Goal: Task Accomplishment & Management: Manage account settings

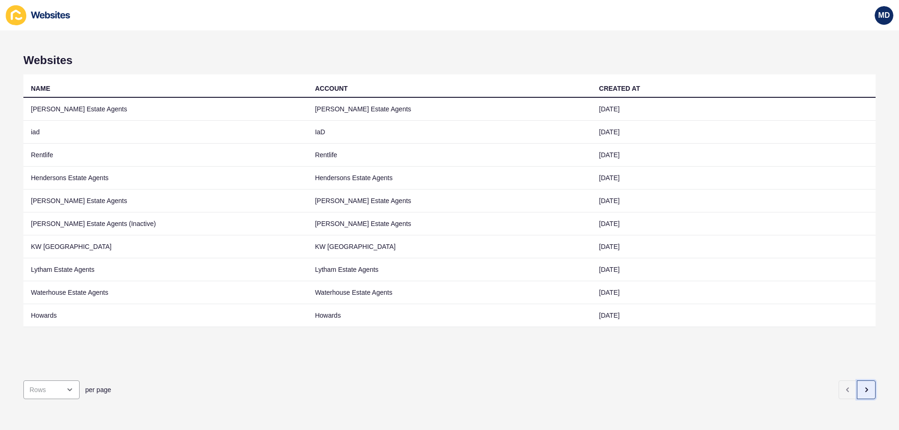
click at [857, 381] on button "button" at bounding box center [866, 390] width 19 height 19
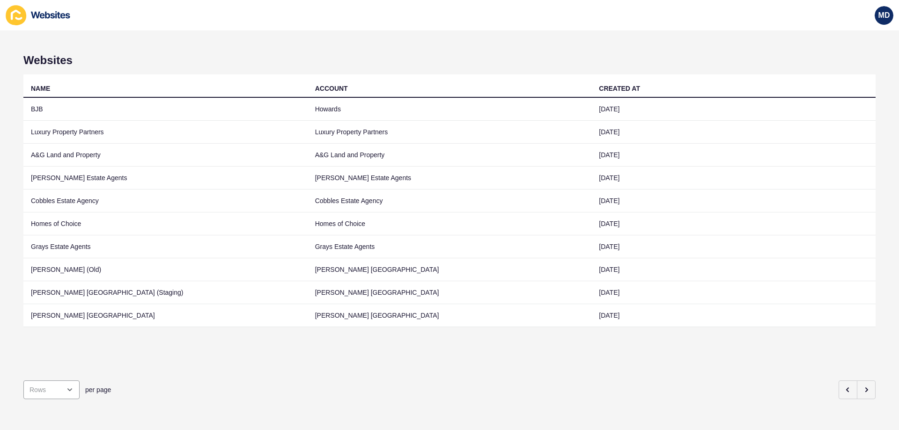
click at [869, 385] on div "Websites NAME ACCOUNT CREATED AT BJB Howards 27 Oct 2023 Luxury Property Partne…" at bounding box center [449, 230] width 899 height 400
click at [862, 386] on icon "button" at bounding box center [865, 389] width 7 height 7
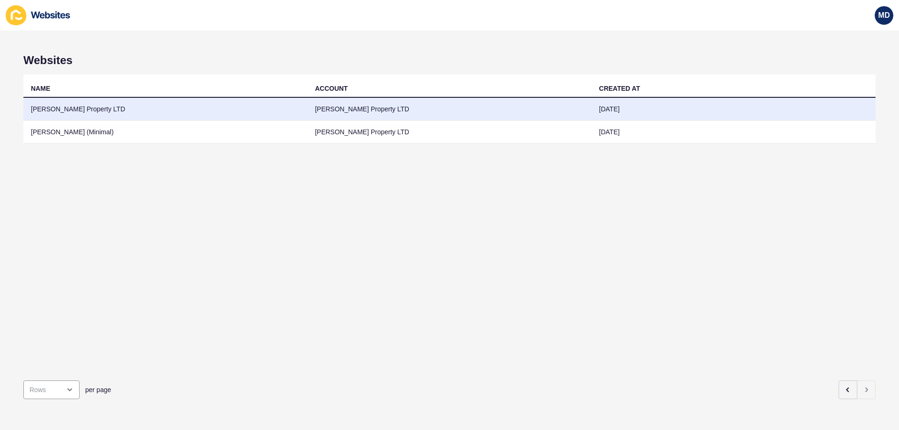
click at [67, 106] on td "[PERSON_NAME] Property LTD" at bounding box center [165, 109] width 284 height 23
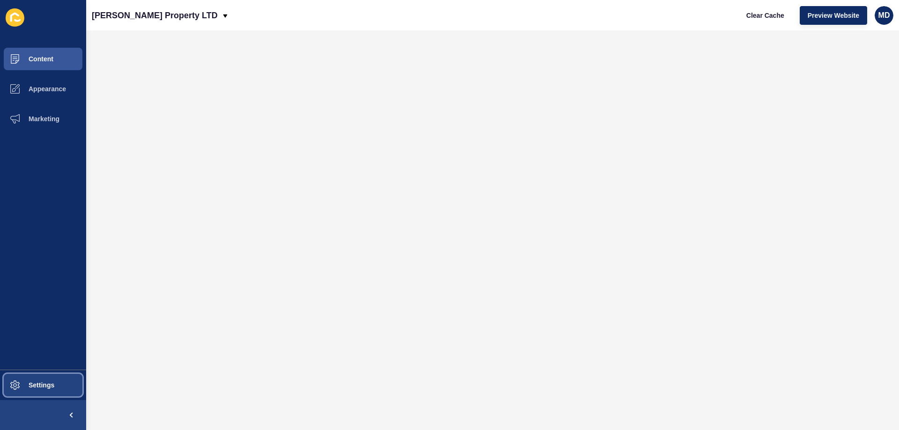
click at [58, 382] on button "Settings" at bounding box center [43, 385] width 86 height 30
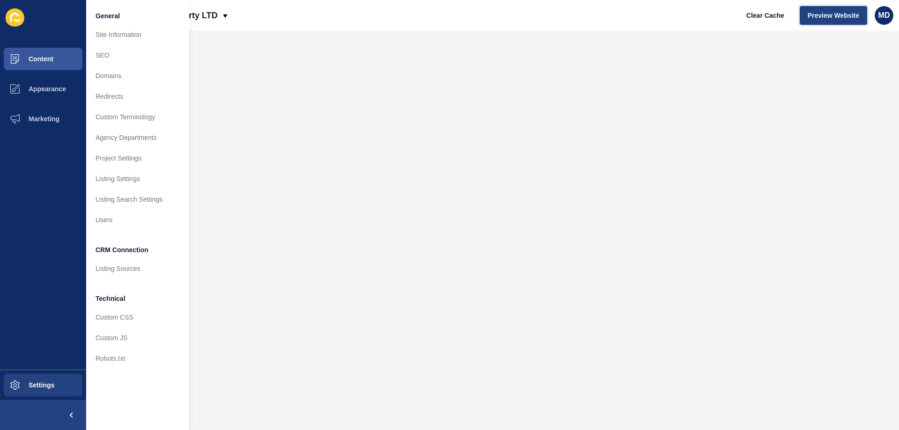
click at [827, 11] on span "Preview Website" at bounding box center [834, 15] width 52 height 9
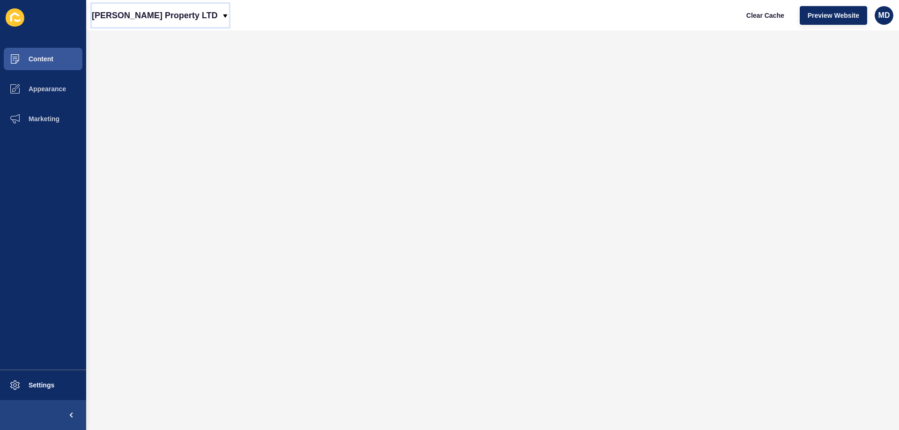
click at [146, 10] on p "[PERSON_NAME] Property LTD" at bounding box center [155, 15] width 126 height 23
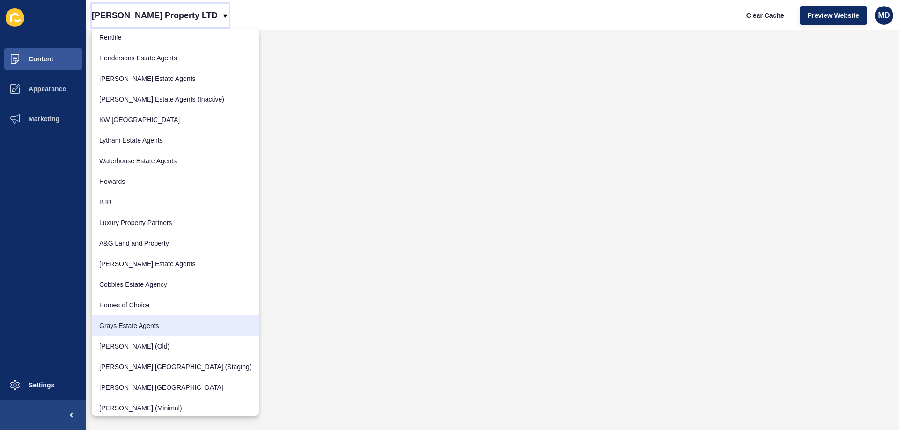
scroll to position [74, 0]
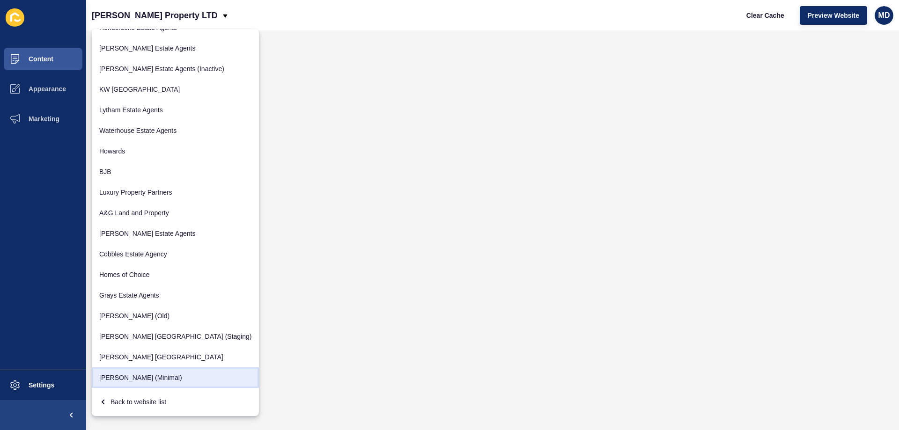
click at [126, 377] on link "[PERSON_NAME] (Minimal)" at bounding box center [175, 378] width 167 height 21
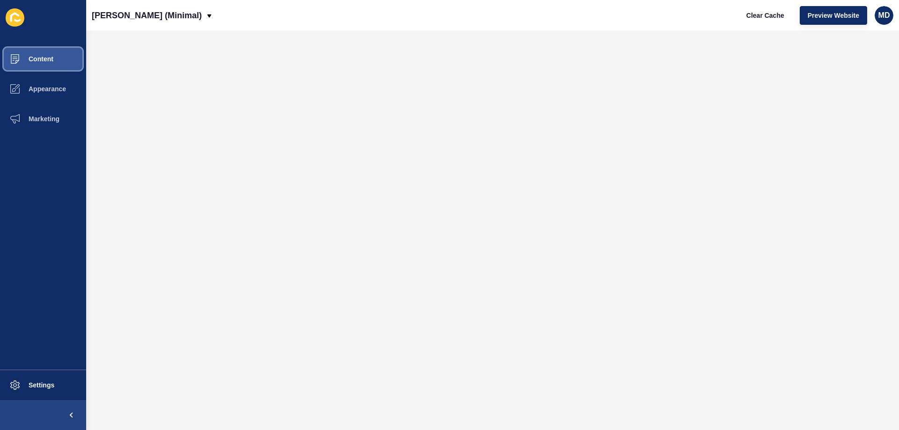
click at [32, 55] on button "Content" at bounding box center [43, 59] width 86 height 30
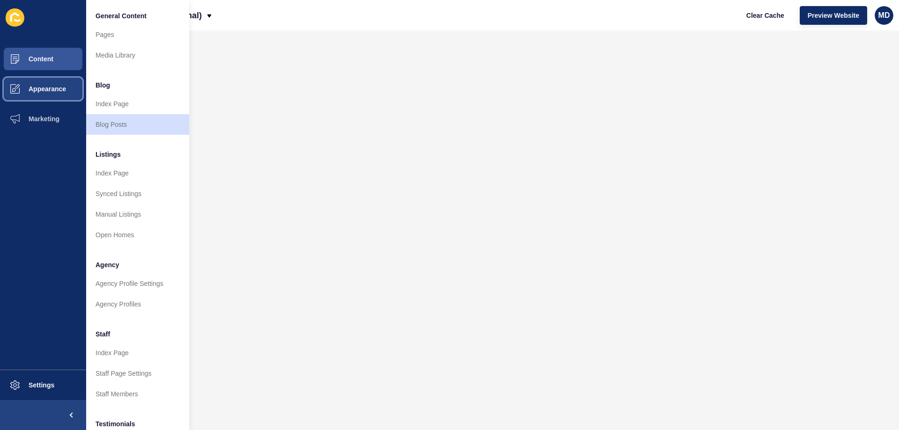
click at [42, 87] on span "Appearance" at bounding box center [32, 88] width 67 height 7
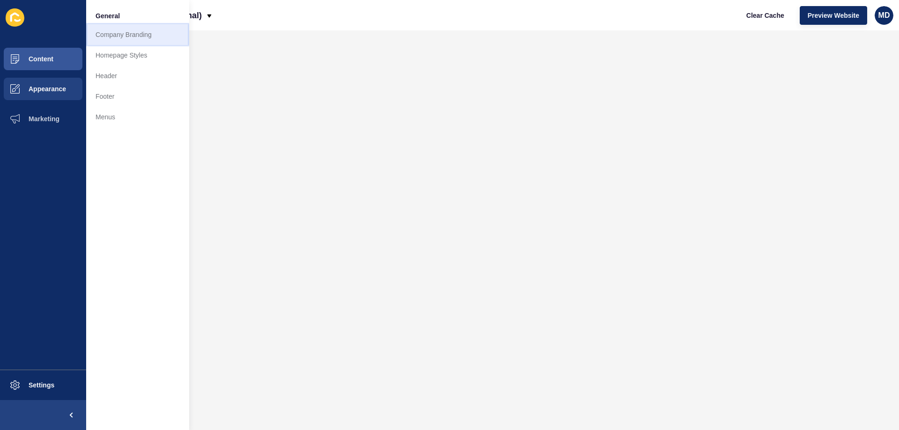
click at [118, 38] on link "Company Branding" at bounding box center [137, 34] width 103 height 21
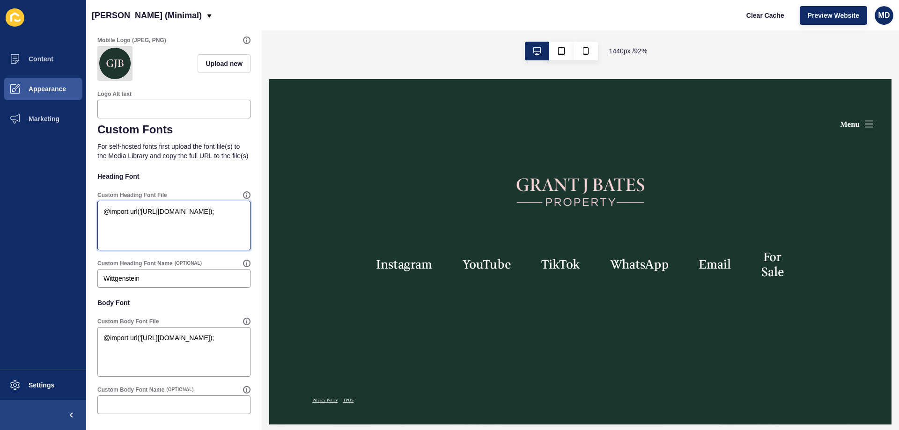
drag, startPoint x: 191, startPoint y: 243, endPoint x: 86, endPoint y: 199, distance: 113.1
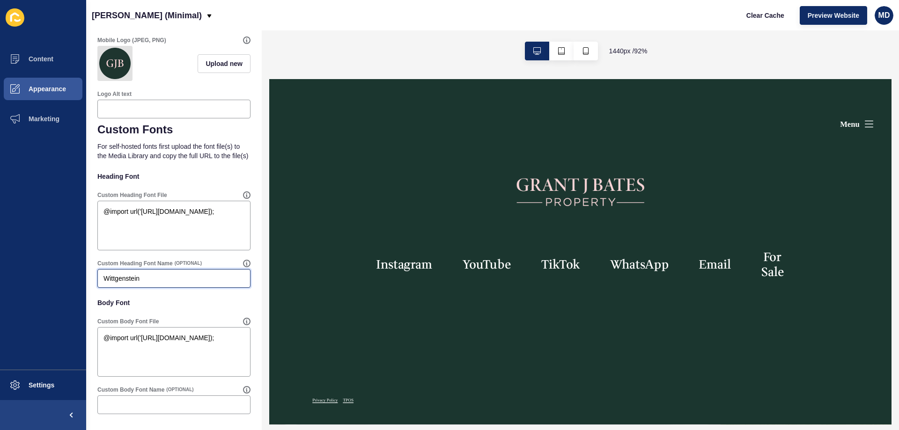
drag, startPoint x: 173, startPoint y: 280, endPoint x: 62, endPoint y: 285, distance: 111.1
click at [62, 285] on div "Content Appearance Marketing Settings Grant J Bates (Minimal) Clear Cache Previ…" at bounding box center [449, 215] width 899 height 430
paste input "@import url('[URL][DOMAIN_NAME]);"
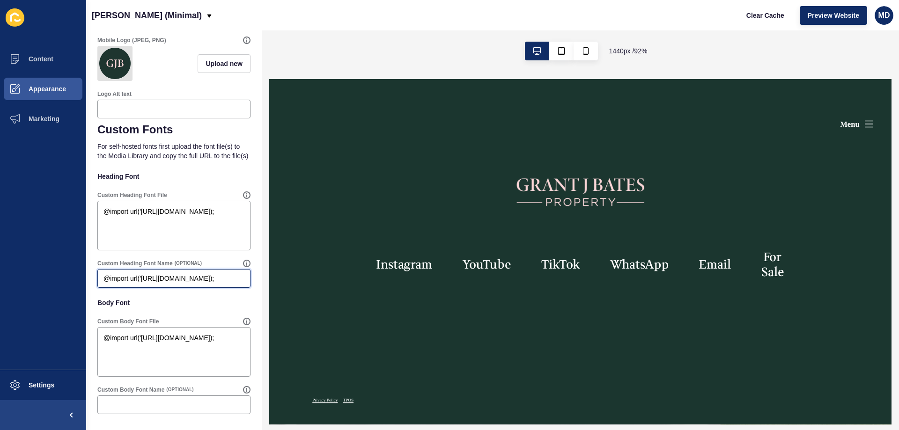
type input "Wittgenstein"
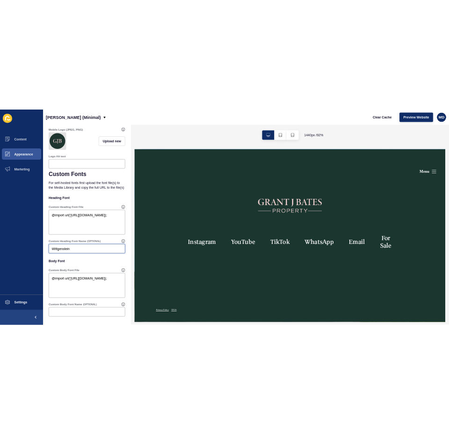
scroll to position [0, 0]
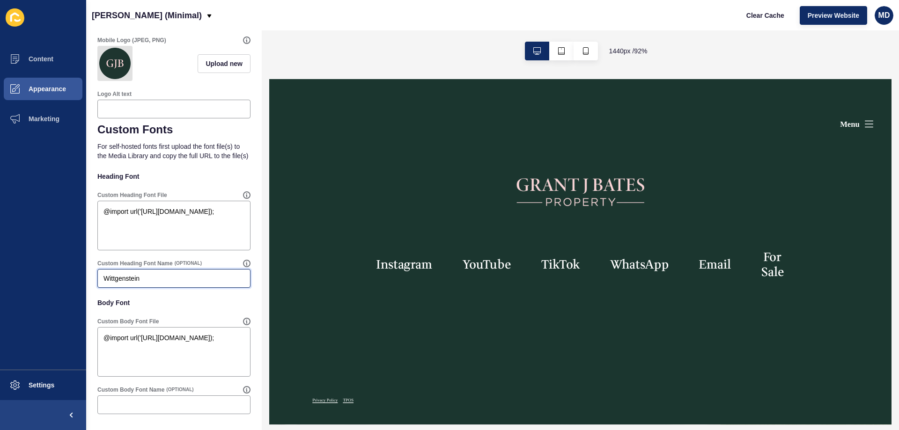
click at [113, 280] on input "Wittgenstein" at bounding box center [173, 278] width 141 height 9
click at [112, 280] on input "Wittgenstein" at bounding box center [173, 278] width 141 height 9
click at [155, 367] on textarea "@import url('https://fonts.googleapis.com/css2?family=Montserrat:ital,wght@0,10…" at bounding box center [174, 352] width 150 height 47
drag, startPoint x: 196, startPoint y: 369, endPoint x: 41, endPoint y: 313, distance: 165.3
click at [41, 313] on div "Content Appearance Marketing Settings Grant J Bates (Minimal) Clear Cache Previ…" at bounding box center [449, 215] width 899 height 430
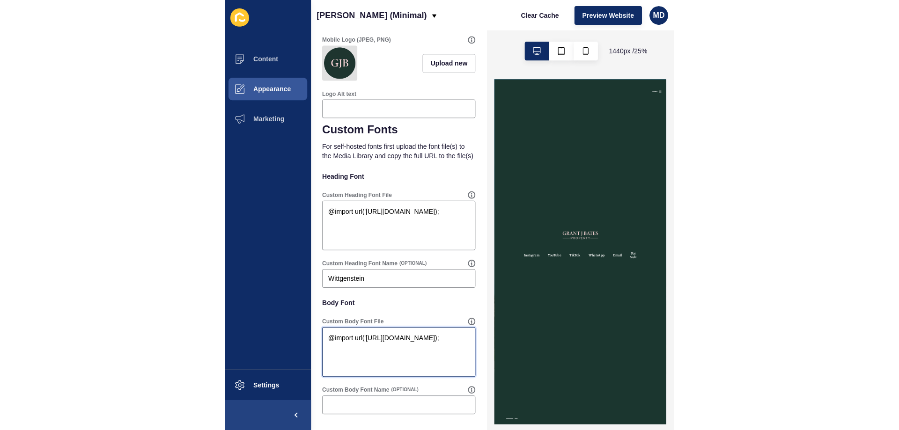
scroll to position [631, 0]
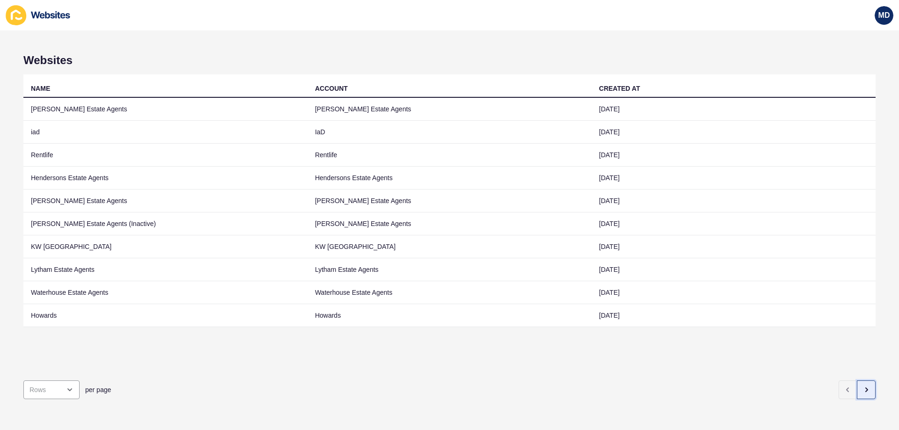
click at [863, 386] on button "button" at bounding box center [866, 390] width 19 height 19
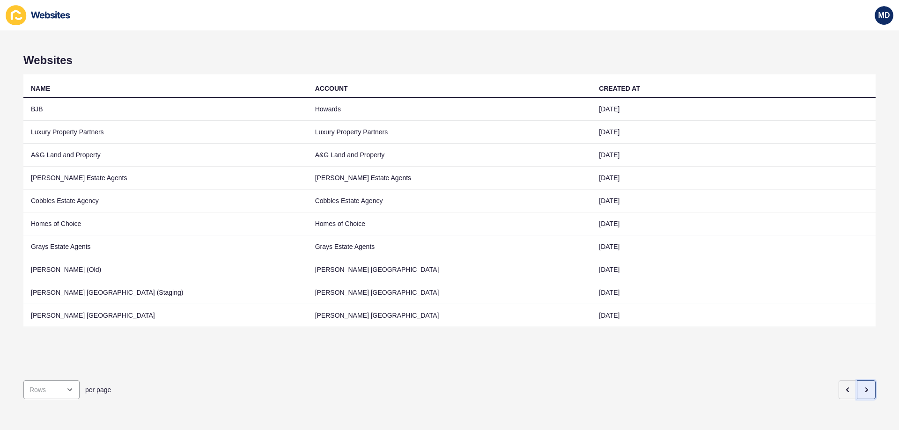
click at [857, 388] on button "button" at bounding box center [866, 390] width 19 height 19
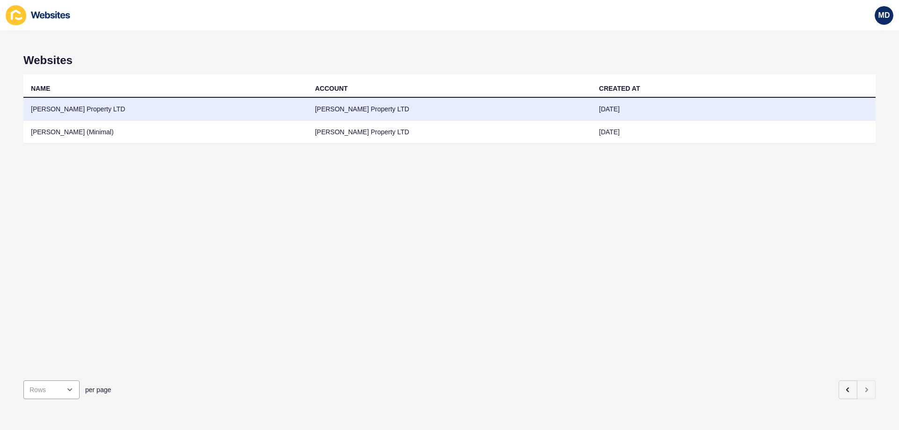
click at [123, 111] on td "[PERSON_NAME] Property LTD" at bounding box center [165, 109] width 284 height 23
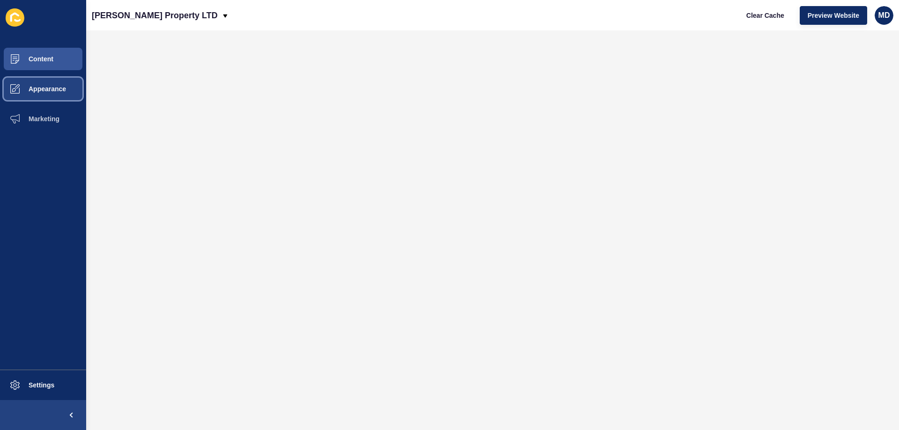
click at [43, 79] on button "Appearance" at bounding box center [43, 89] width 86 height 30
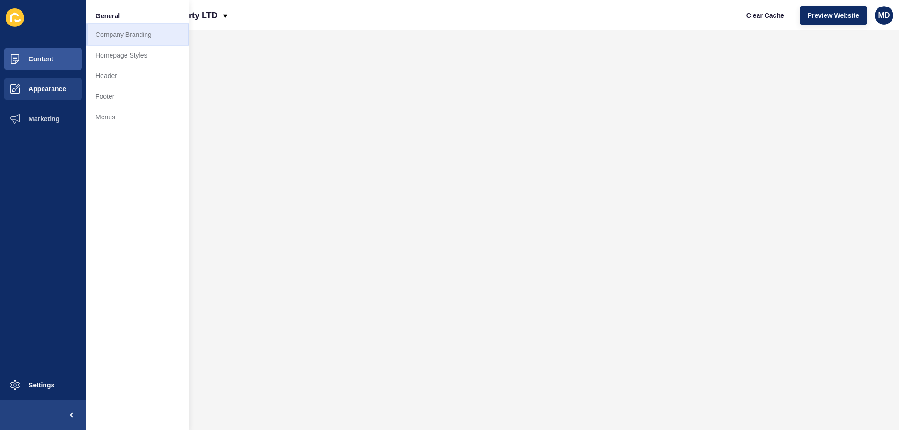
click at [117, 31] on link "Company Branding" at bounding box center [137, 34] width 103 height 21
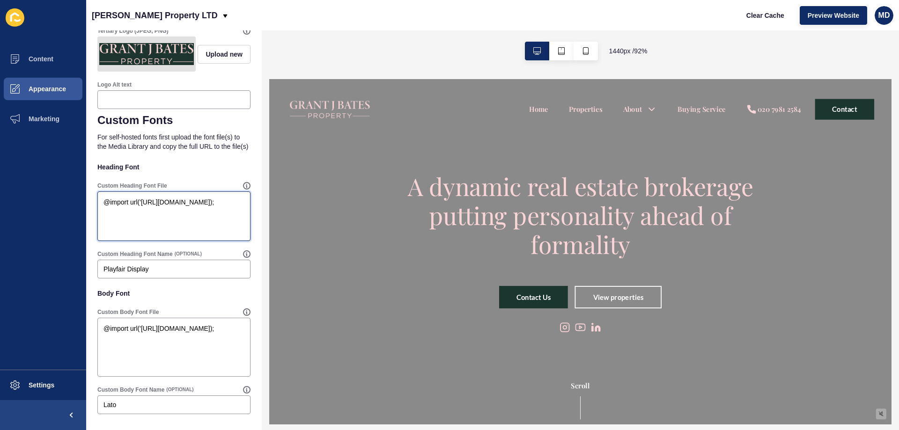
drag, startPoint x: 195, startPoint y: 233, endPoint x: 58, endPoint y: 162, distance: 154.5
click at [58, 162] on div "Content Appearance Marketing Settings [PERSON_NAME] Property LTD Clear Cache Pr…" at bounding box center [449, 215] width 899 height 430
paste textarea "Wittgenstein"
type textarea "@import url('[URL][DOMAIN_NAME]);"
drag, startPoint x: 172, startPoint y: 271, endPoint x: 72, endPoint y: 269, distance: 100.2
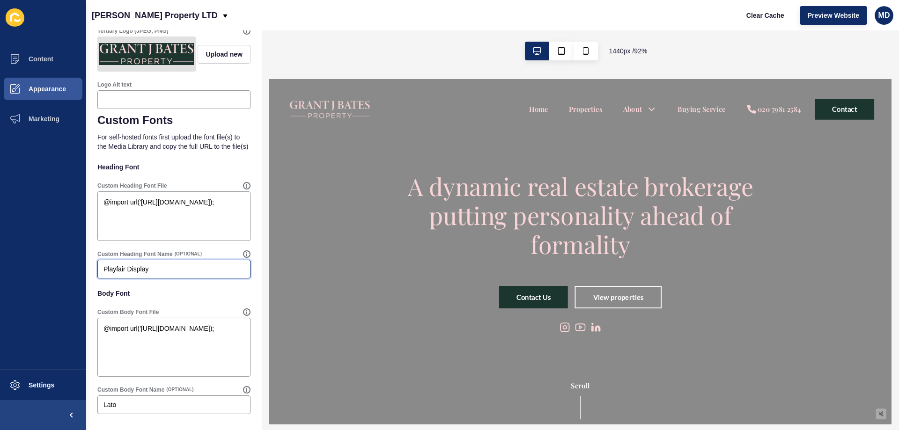
click at [72, 269] on div "Content Appearance Marketing Settings [PERSON_NAME] Property LTD Clear Cache Pr…" at bounding box center [449, 215] width 899 height 430
paste input "Wittgenstein"
type input "Wittgenstein"
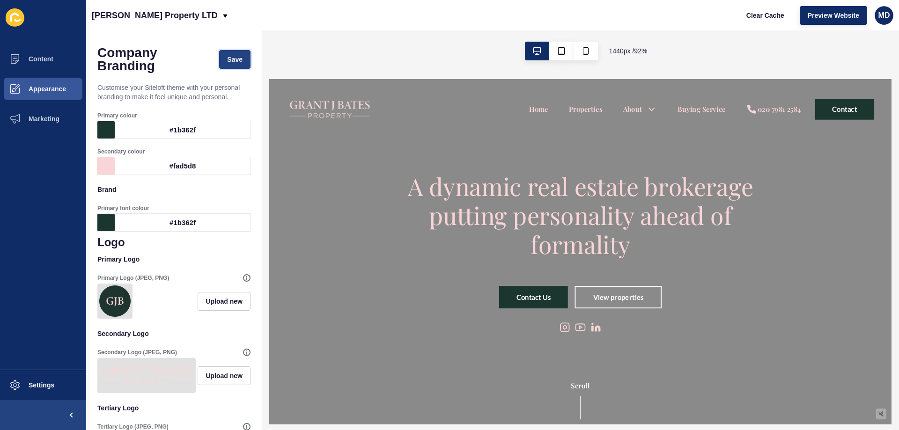
click at [227, 60] on span "Save" at bounding box center [234, 59] width 15 height 9
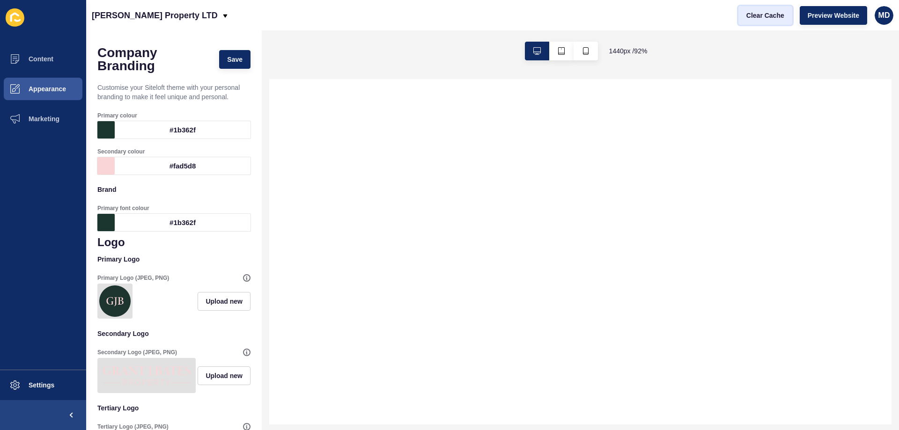
click at [776, 15] on span "Clear Cache" at bounding box center [765, 15] width 38 height 9
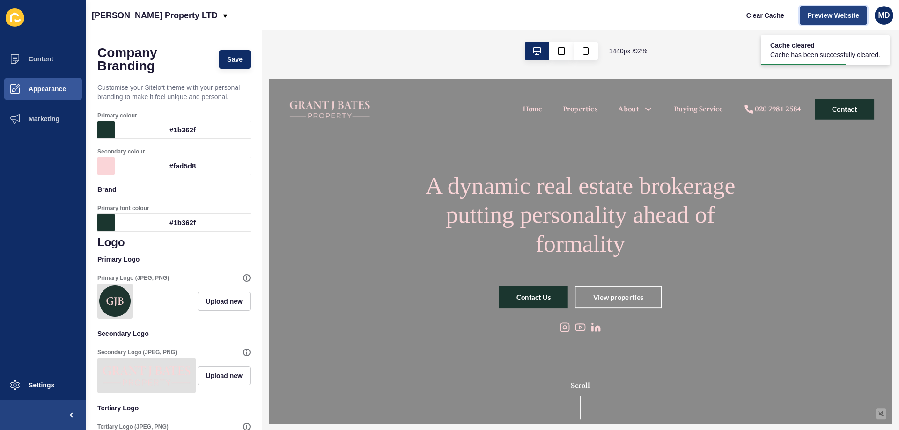
click at [807, 18] on button "Preview Website" at bounding box center [833, 15] width 67 height 19
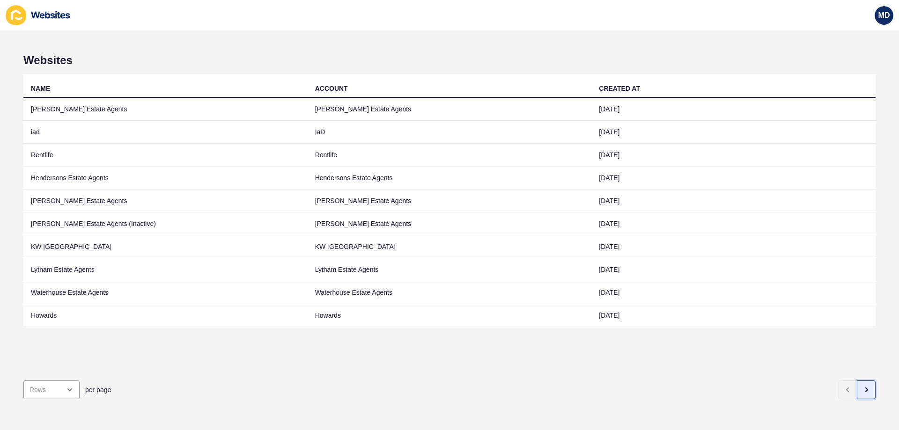
click at [862, 386] on icon "button" at bounding box center [865, 389] width 7 height 7
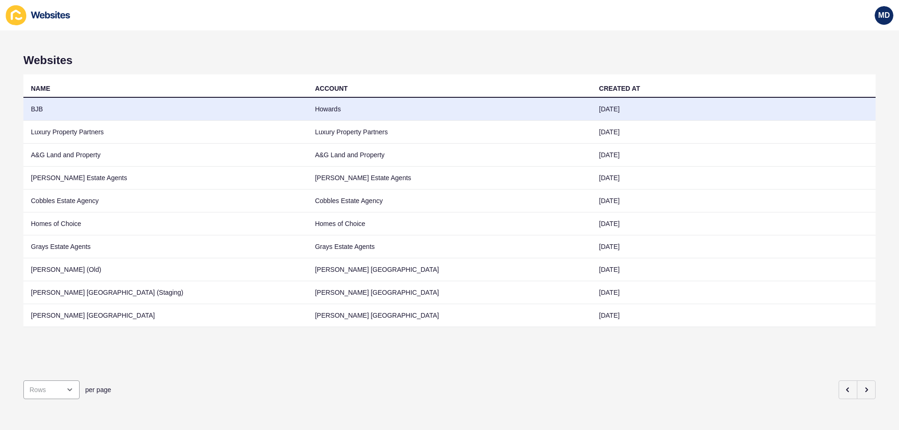
click at [109, 112] on td "BJB" at bounding box center [165, 109] width 284 height 23
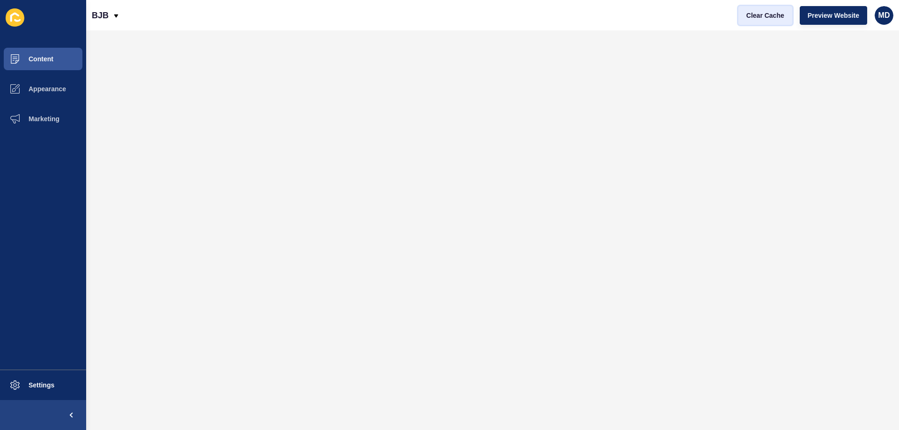
click at [749, 15] on span "Clear Cache" at bounding box center [765, 15] width 38 height 9
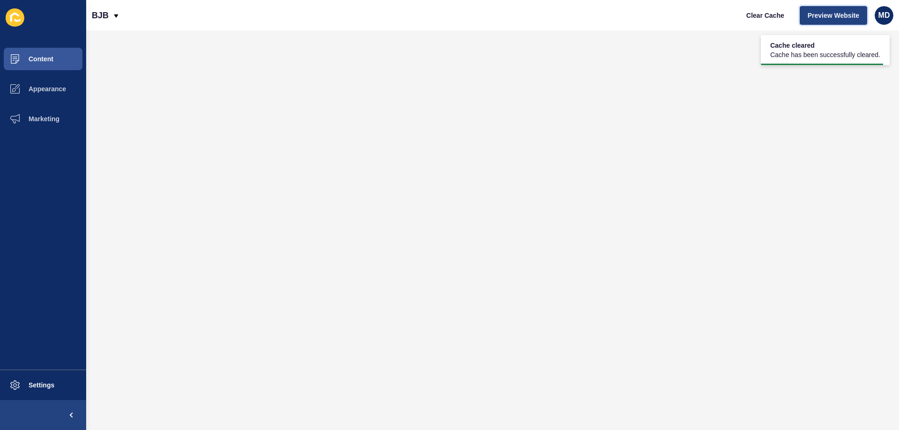
click at [841, 17] on span "Preview Website" at bounding box center [834, 15] width 52 height 9
